Goal: Transaction & Acquisition: Book appointment/travel/reservation

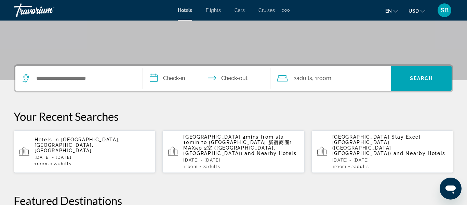
scroll to position [128, 0]
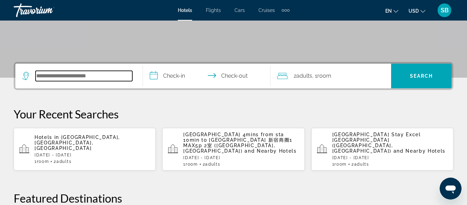
click at [106, 76] on input "Search hotel destination" at bounding box center [84, 76] width 97 height 10
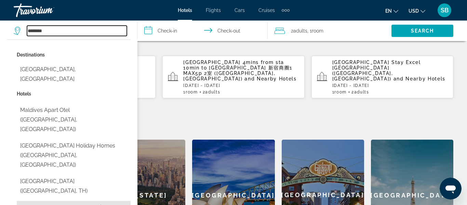
scroll to position [199, 0]
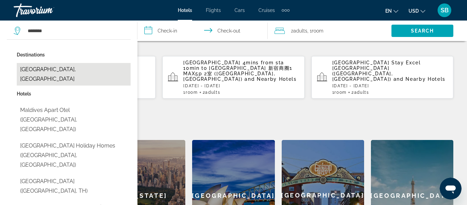
click at [67, 72] on button "[GEOGRAPHIC_DATA], [GEOGRAPHIC_DATA]" at bounding box center [74, 74] width 114 height 23
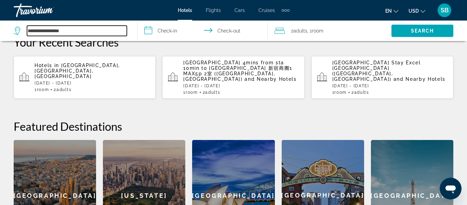
click at [81, 32] on input "**********" at bounding box center [77, 31] width 100 height 10
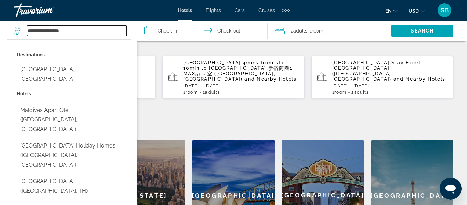
type input "**********"
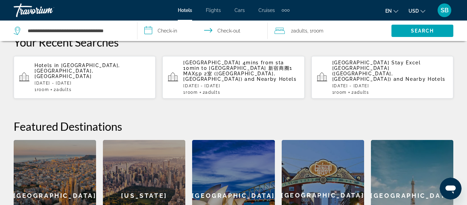
click at [175, 31] on input "**********" at bounding box center [204, 32] width 133 height 23
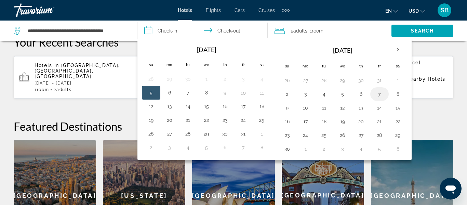
click at [380, 93] on button "7" at bounding box center [379, 94] width 11 height 10
click at [230, 30] on input "**********" at bounding box center [204, 32] width 133 height 23
click at [233, 31] on input "**********" at bounding box center [204, 32] width 133 height 23
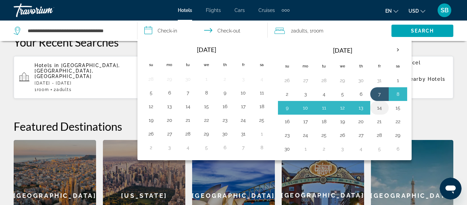
click at [382, 107] on button "14" at bounding box center [379, 108] width 11 height 10
type input "**********"
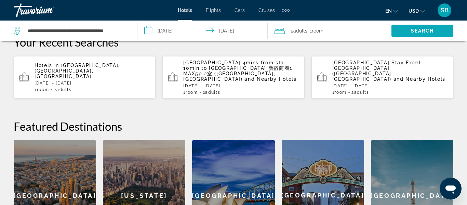
click at [418, 31] on span "Search" at bounding box center [422, 30] width 23 height 5
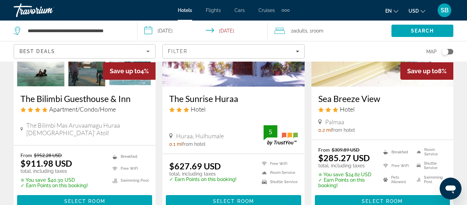
scroll to position [109, 0]
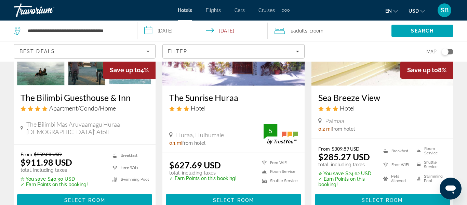
click at [397, 13] on button "en English Español Français Italiano Português русский" at bounding box center [392, 11] width 13 height 10
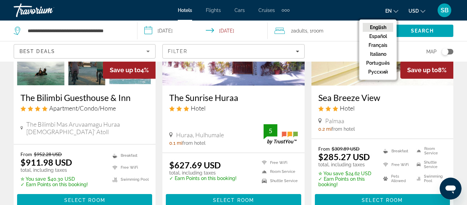
click at [381, 29] on button "English" at bounding box center [378, 27] width 30 height 9
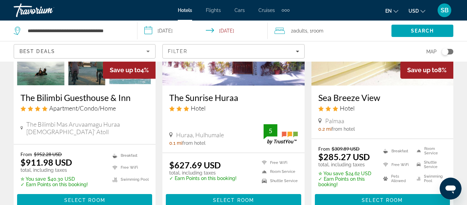
click at [424, 12] on icon "Change currency" at bounding box center [423, 11] width 5 height 5
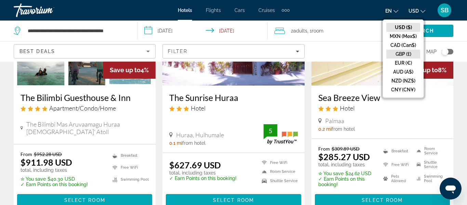
click at [409, 53] on button "GBP (£)" at bounding box center [404, 54] width 34 height 9
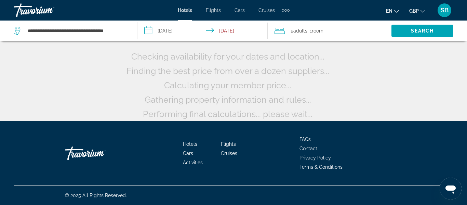
scroll to position [41, 0]
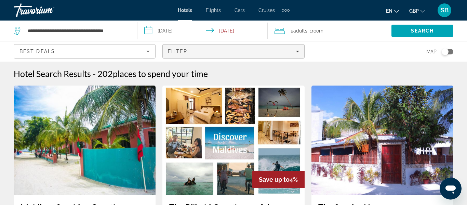
click at [211, 56] on span "Filters" at bounding box center [233, 51] width 141 height 16
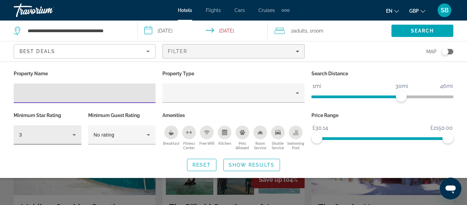
click at [67, 138] on div "3" at bounding box center [45, 135] width 53 height 8
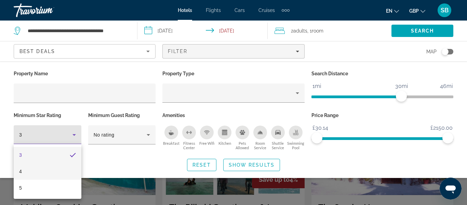
click at [44, 172] on mat-option "4" at bounding box center [48, 171] width 68 height 16
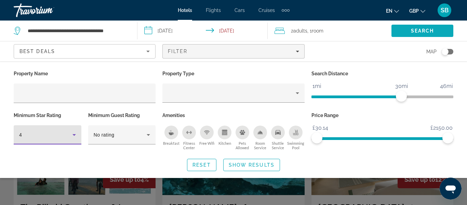
click at [413, 30] on span "Search" at bounding box center [422, 30] width 23 height 5
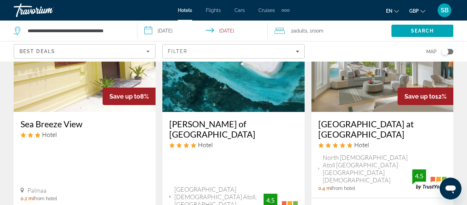
scroll to position [331, 0]
click at [389, 108] on img "Main content" at bounding box center [383, 56] width 142 height 109
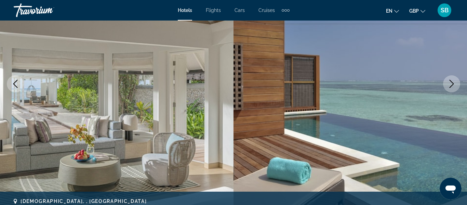
scroll to position [96, 0]
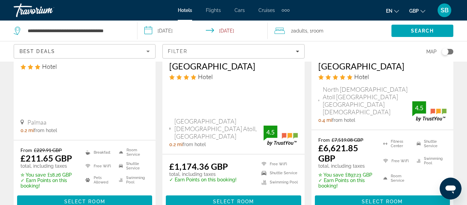
scroll to position [402, 0]
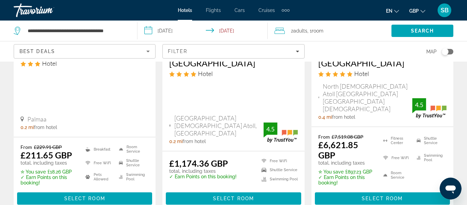
click at [245, 114] on span "[GEOGRAPHIC_DATA] [DEMOGRAPHIC_DATA] Atoll, [GEOGRAPHIC_DATA]" at bounding box center [219, 125] width 89 height 23
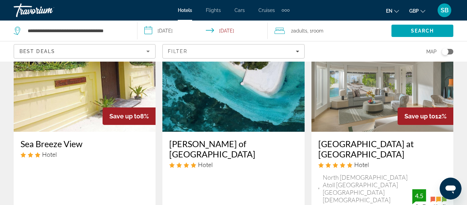
scroll to position [310, 0]
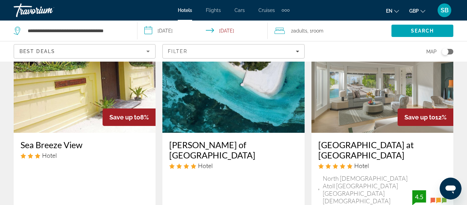
click at [233, 92] on img "Main content" at bounding box center [234, 77] width 142 height 109
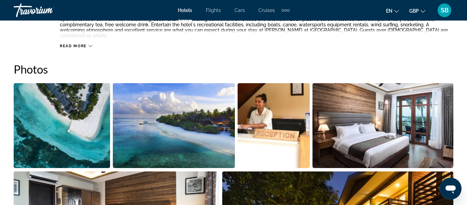
scroll to position [425, 0]
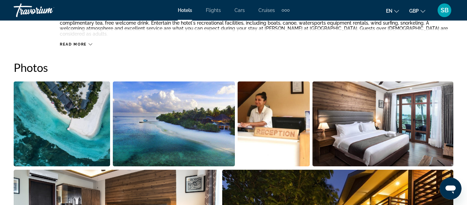
click at [91, 129] on img "Open full-screen image slider" at bounding box center [62, 123] width 96 height 85
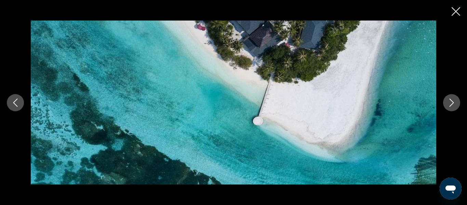
click at [444, 104] on button "Next image" at bounding box center [451, 102] width 17 height 17
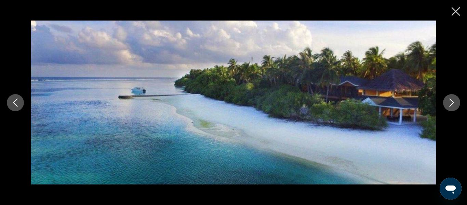
click at [444, 104] on button "Next image" at bounding box center [451, 102] width 17 height 17
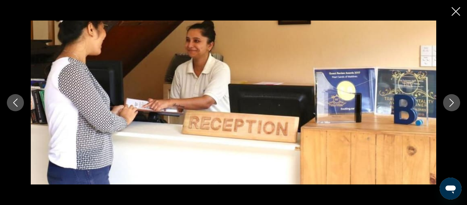
click at [444, 104] on button "Next image" at bounding box center [451, 102] width 17 height 17
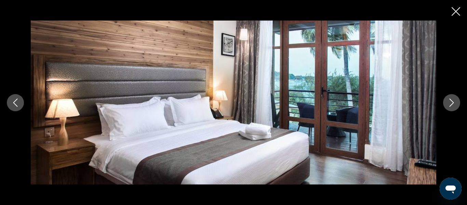
click at [444, 104] on button "Next image" at bounding box center [451, 102] width 17 height 17
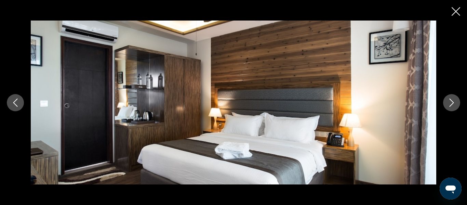
click at [444, 104] on button "Next image" at bounding box center [451, 102] width 17 height 17
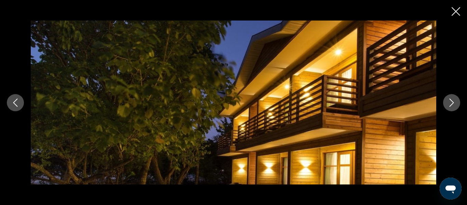
click at [444, 104] on button "Next image" at bounding box center [451, 102] width 17 height 17
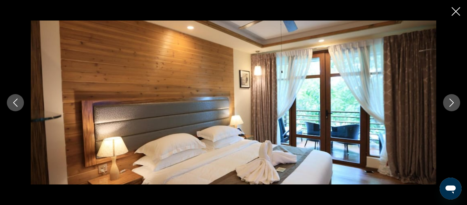
click at [444, 104] on button "Next image" at bounding box center [451, 102] width 17 height 17
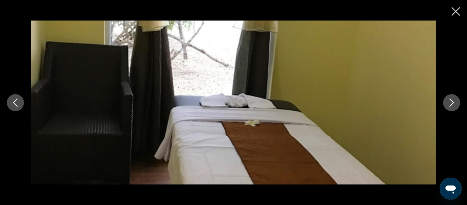
click at [444, 104] on button "Next image" at bounding box center [451, 102] width 17 height 17
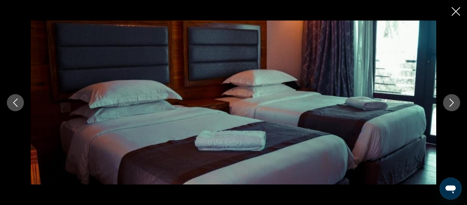
click at [444, 104] on button "Next image" at bounding box center [451, 102] width 17 height 17
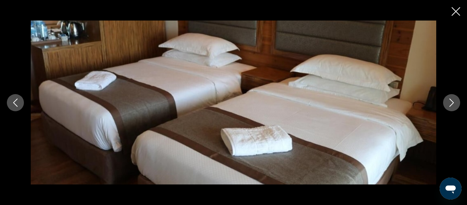
click at [444, 104] on button "Next image" at bounding box center [451, 102] width 17 height 17
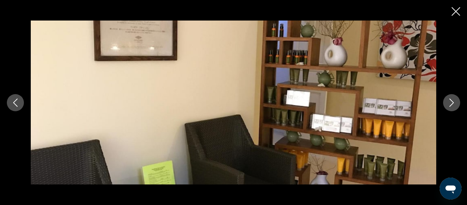
click at [444, 104] on button "Next image" at bounding box center [451, 102] width 17 height 17
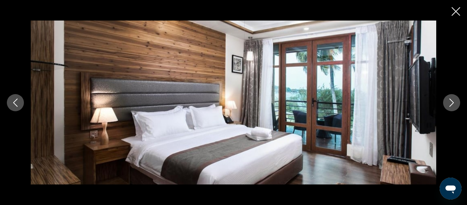
click at [444, 104] on button "Next image" at bounding box center [451, 102] width 17 height 17
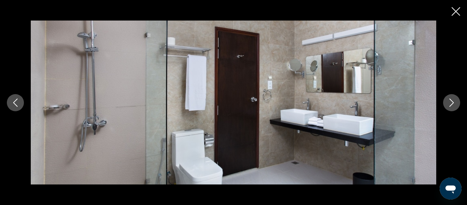
click at [444, 104] on button "Next image" at bounding box center [451, 102] width 17 height 17
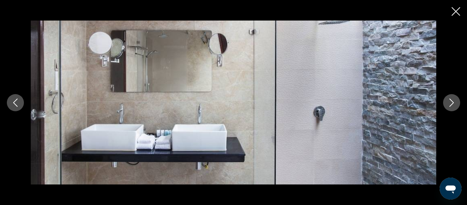
click at [444, 104] on button "Next image" at bounding box center [451, 102] width 17 height 17
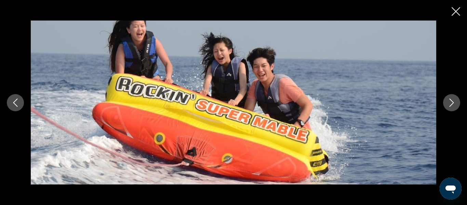
click at [444, 104] on button "Next image" at bounding box center [451, 102] width 17 height 17
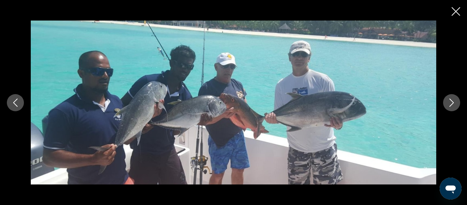
click at [444, 104] on button "Next image" at bounding box center [451, 102] width 17 height 17
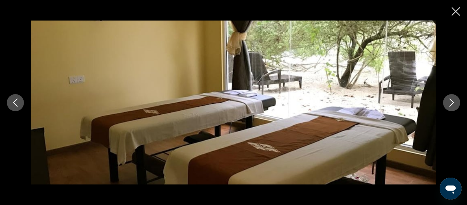
click at [444, 104] on button "Next image" at bounding box center [451, 102] width 17 height 17
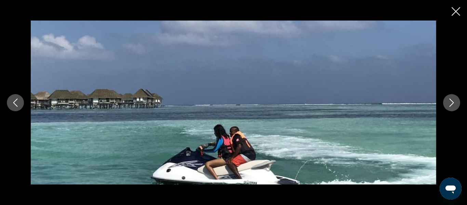
click at [444, 104] on button "Next image" at bounding box center [451, 102] width 17 height 17
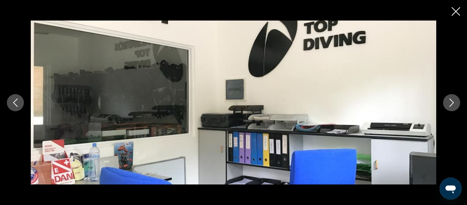
click at [444, 104] on button "Next image" at bounding box center [451, 102] width 17 height 17
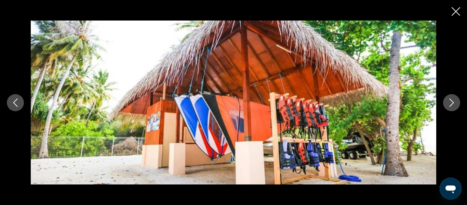
click at [444, 104] on button "Next image" at bounding box center [451, 102] width 17 height 17
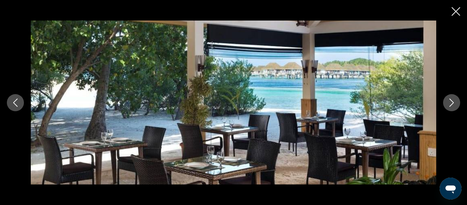
click at [444, 104] on button "Next image" at bounding box center [451, 102] width 17 height 17
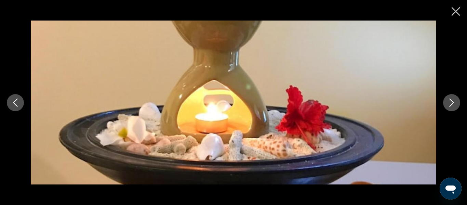
click at [444, 104] on button "Next image" at bounding box center [451, 102] width 17 height 17
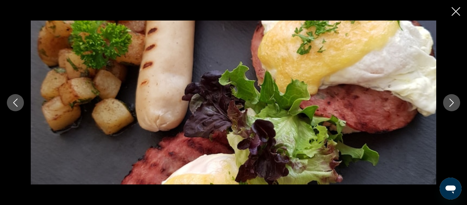
click at [444, 104] on button "Next image" at bounding box center [451, 102] width 17 height 17
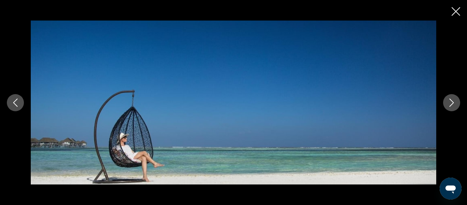
click at [444, 104] on button "Next image" at bounding box center [451, 102] width 17 height 17
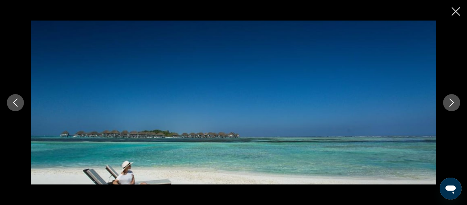
click at [444, 104] on button "Next image" at bounding box center [451, 102] width 17 height 17
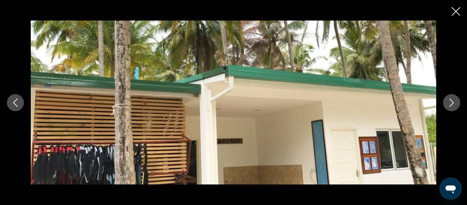
click at [459, 10] on icon "Close slideshow" at bounding box center [456, 11] width 9 height 9
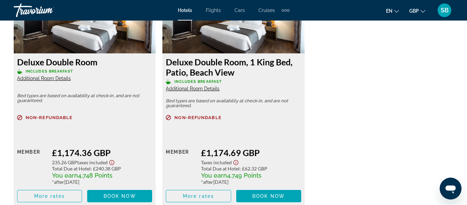
scroll to position [1125, 0]
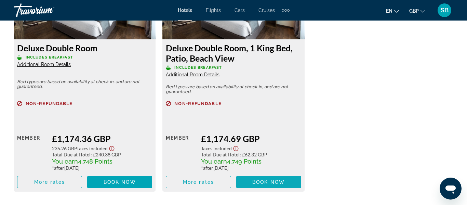
click at [261, 179] on span "Book now" at bounding box center [269, 181] width 33 height 5
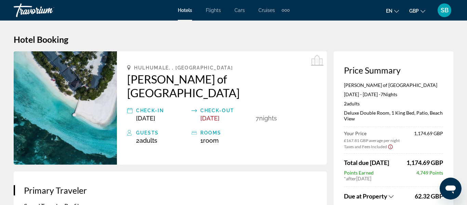
click at [39, 1] on div "Travorium" at bounding box center [48, 10] width 68 height 18
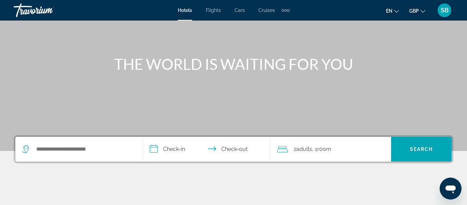
scroll to position [55, 0]
click at [97, 153] on input "Search hotel destination" at bounding box center [84, 149] width 97 height 10
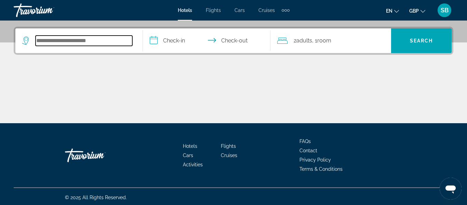
scroll to position [165, 0]
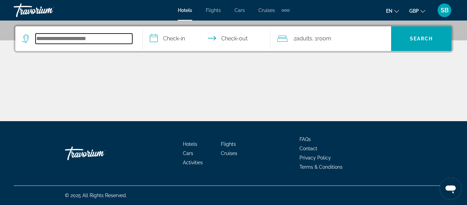
click at [108, 43] on input "Search hotel destination" at bounding box center [84, 39] width 97 height 10
click at [110, 42] on input "Search hotel destination" at bounding box center [84, 39] width 97 height 10
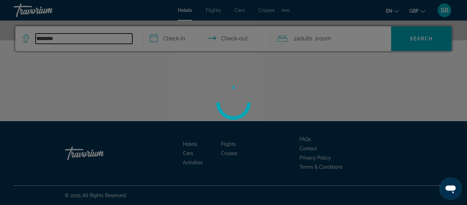
type input "********"
click at [111, 43] on div at bounding box center [233, 102] width 467 height 205
